Goal: Go to known website: Access a specific website the user already knows

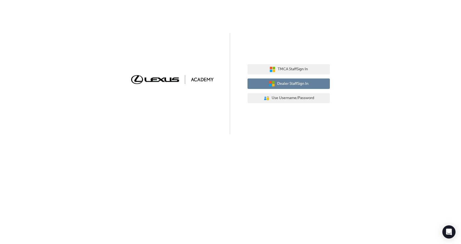
click at [299, 83] on span "Dealer Staff Sign In" at bounding box center [292, 84] width 31 height 6
